Goal: Find specific page/section: Find specific page/section

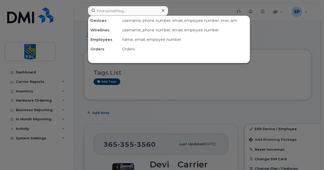
scroll to position [580, 0]
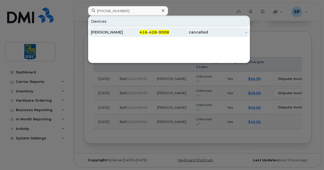
type input "[PHONE_NUMBER]"
click at [149, 32] on div "416 - 428 - 9008" at bounding box center [149, 32] width 39 height 5
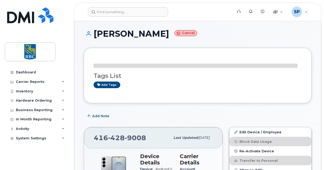
scroll to position [79, 0]
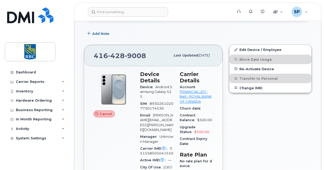
click at [157, 107] on span "89302610207730174536" at bounding box center [156, 106] width 33 height 9
copy span "89302610207730174536"
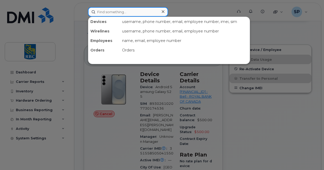
drag, startPoint x: 115, startPoint y: 11, endPoint x: 112, endPoint y: 11, distance: 2.9
click at [112, 11] on input at bounding box center [128, 12] width 80 height 10
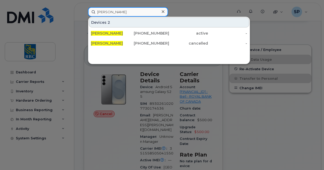
type input "[PERSON_NAME]"
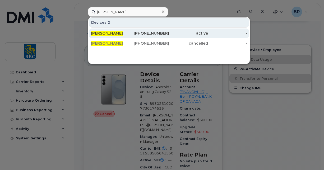
click at [117, 36] on div "[PERSON_NAME]" at bounding box center [110, 34] width 39 height 10
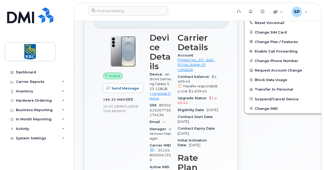
scroll to position [53, 0]
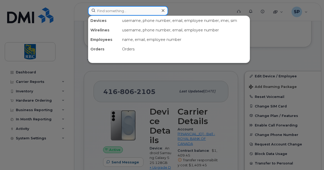
click at [107, 10] on input at bounding box center [128, 11] width 80 height 10
paste input "365) 3553560"
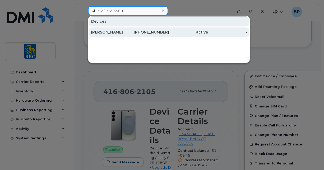
type input "365) 3553560"
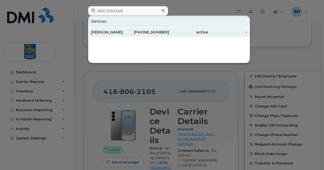
click at [117, 34] on div "[PERSON_NAME]" at bounding box center [110, 32] width 39 height 5
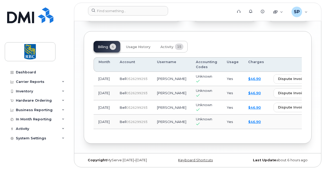
scroll to position [0, 1]
drag, startPoint x: 186, startPoint y: 130, endPoint x: 232, endPoint y: 128, distance: 46.0
click at [232, 128] on div "Month Account Username Accounting Codes Usage Charges Aug 2025 Bell  0526299293…" at bounding box center [197, 93] width 208 height 81
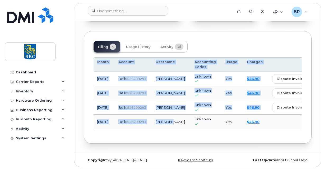
drag, startPoint x: 154, startPoint y: 127, endPoint x: 249, endPoint y: 128, distance: 95.0
click at [249, 128] on div "Month Account Username Accounting Codes Usage Charges Aug 2025 Bell  0526299293…" at bounding box center [197, 93] width 208 height 72
drag, startPoint x: 249, startPoint y: 128, endPoint x: 235, endPoint y: 142, distance: 19.8
click at [235, 142] on div "Billing 4 Usage History Activity 15 Month Account Username Accounting Codes Usa…" at bounding box center [198, 87] width 228 height 112
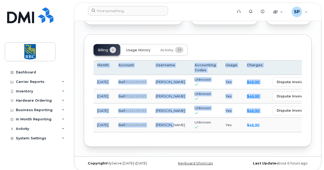
click at [143, 52] on span "Usage History" at bounding box center [138, 50] width 24 height 4
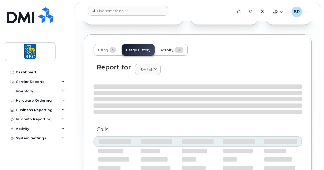
click at [177, 53] on span "15" at bounding box center [179, 50] width 8 height 6
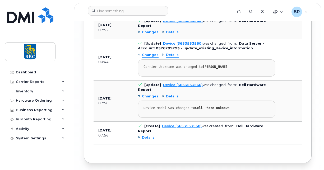
scroll to position [1033, 0]
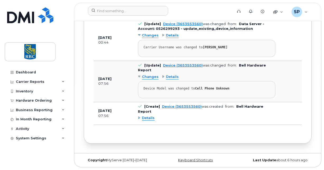
click at [148, 118] on span "Details" at bounding box center [148, 118] width 13 height 5
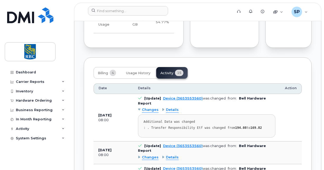
scroll to position [558, 0]
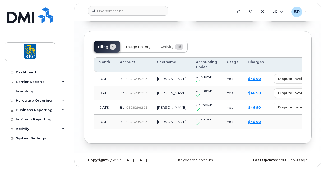
click at [136, 49] on span "Usage History" at bounding box center [138, 47] width 24 height 4
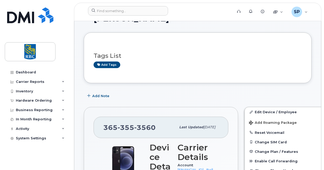
scroll to position [0, 0]
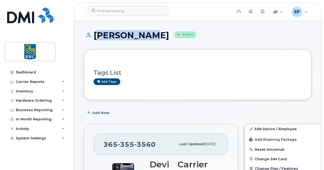
drag, startPoint x: 144, startPoint y: 36, endPoint x: 94, endPoint y: 30, distance: 50.1
copy h1 "[PERSON_NAME]"
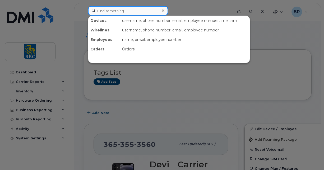
click at [105, 11] on input at bounding box center [128, 11] width 80 height 10
paste input "[PERSON_NAME]"
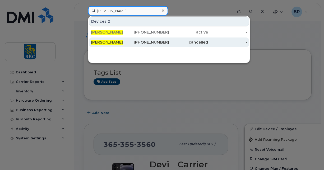
type input "[PERSON_NAME]"
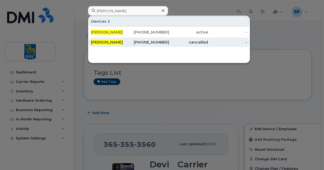
click at [124, 44] on div "[PERSON_NAME]" at bounding box center [110, 42] width 39 height 5
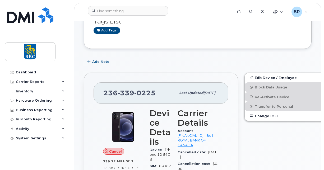
scroll to position [79, 0]
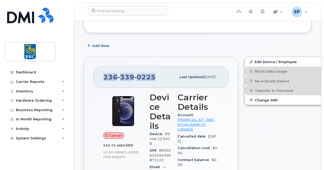
drag, startPoint x: 146, startPoint y: 74, endPoint x: 104, endPoint y: 71, distance: 42.1
click at [104, 71] on div "236 339 0225 Last updated May 07, 2025" at bounding box center [160, 77] width 135 height 21
copy span "236 339 0225"
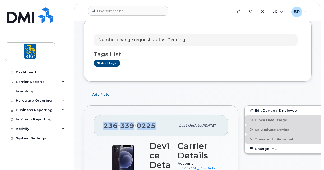
scroll to position [0, 0]
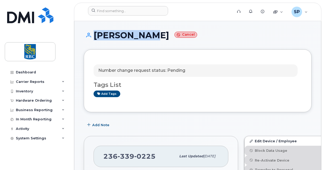
drag, startPoint x: 143, startPoint y: 35, endPoint x: 86, endPoint y: 31, distance: 57.4
click at [86, 31] on h1 "Alyan Khan Cancel" at bounding box center [198, 35] width 228 height 9
copy h1 "Alyan Khan"
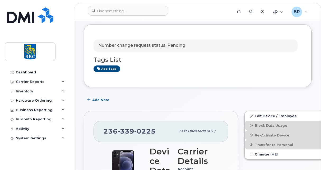
scroll to position [53, 0]
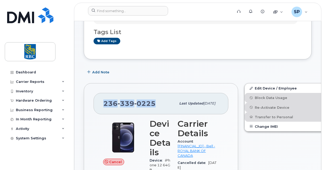
drag, startPoint x: 156, startPoint y: 103, endPoint x: 102, endPoint y: 101, distance: 54.1
click at [102, 101] on div "236 339 0225 Last updated May 07, 2025" at bounding box center [160, 103] width 135 height 21
drag, startPoint x: 102, startPoint y: 101, endPoint x: 115, endPoint y: 103, distance: 13.6
copy span "236 339 0225"
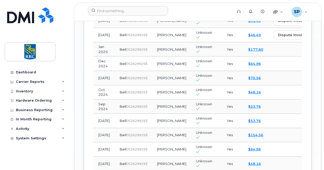
scroll to position [581, 0]
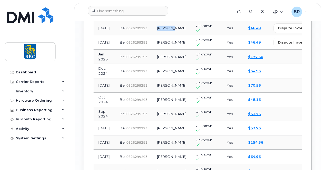
drag, startPoint x: 171, startPoint y: 96, endPoint x: 152, endPoint y: 93, distance: 19.2
click at [152, 35] on td "Kathy Wu" at bounding box center [171, 28] width 39 height 14
copy td "Kathy Wu"
drag, startPoint x: 165, startPoint y: 81, endPoint x: 152, endPoint y: 77, distance: 13.5
click at [152, 21] on td "Nadine Tucker" at bounding box center [171, 14] width 39 height 14
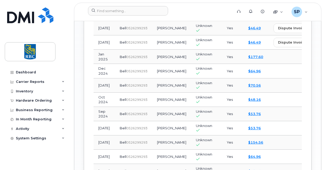
copy td "Nadine Tucker"
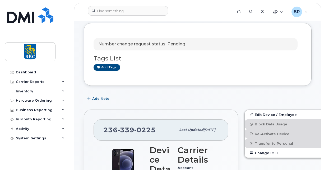
scroll to position [0, 0]
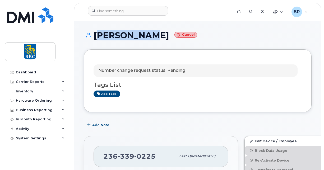
drag, startPoint x: 144, startPoint y: 35, endPoint x: 97, endPoint y: 33, distance: 47.0
click at [97, 33] on h1 "Alyan Khan Cancel" at bounding box center [198, 35] width 228 height 9
copy h1 "Alyan Khan"
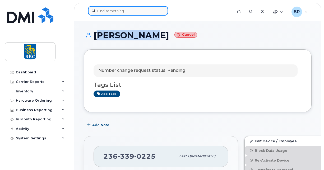
click at [96, 12] on input at bounding box center [128, 11] width 80 height 10
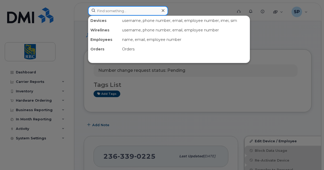
paste input "Alyan Khan"
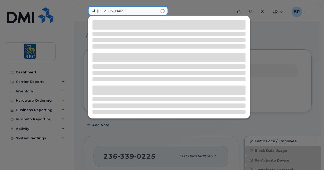
type input "Alyan Khan"
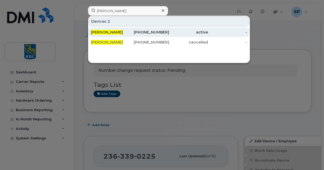
click at [134, 33] on div "365-355-3560" at bounding box center [149, 32] width 39 height 5
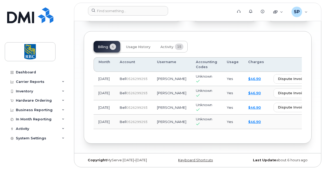
scroll to position [580, 0]
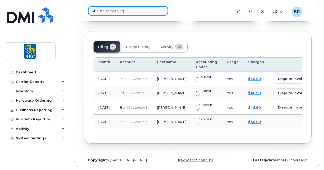
drag, startPoint x: 99, startPoint y: 14, endPoint x: 100, endPoint y: 12, distance: 2.7
click at [99, 14] on input at bounding box center [128, 11] width 80 height 10
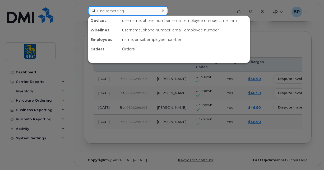
paste input "905-875-5687"
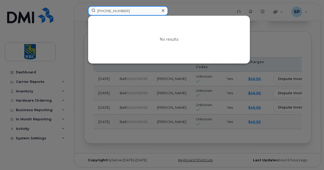
drag, startPoint x: 139, startPoint y: 7, endPoint x: 49, endPoint y: 6, distance: 89.7
click at [84, 7] on div "905-875-5687 No results" at bounding box center [158, 12] width 149 height 12
paste input "514-883-2483"
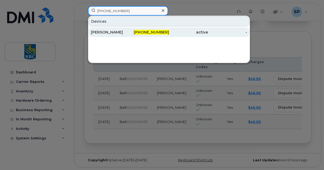
type input "514-883-2483"
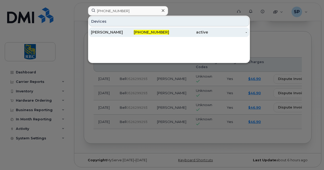
click at [114, 31] on div "[PERSON_NAME]" at bounding box center [110, 32] width 39 height 5
